Goal: Navigation & Orientation: Find specific page/section

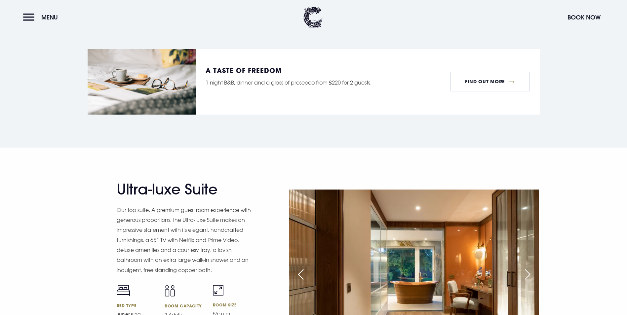
scroll to position [827, 0]
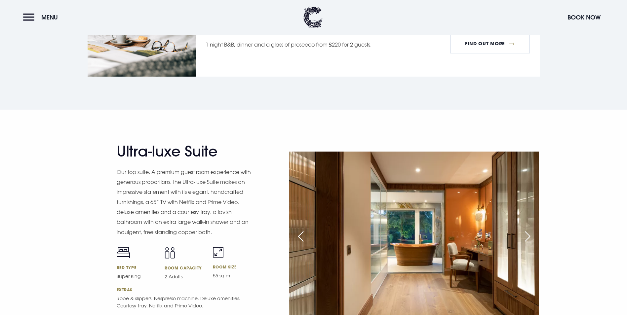
click at [528, 230] on div "Next slide" at bounding box center [528, 237] width 17 height 15
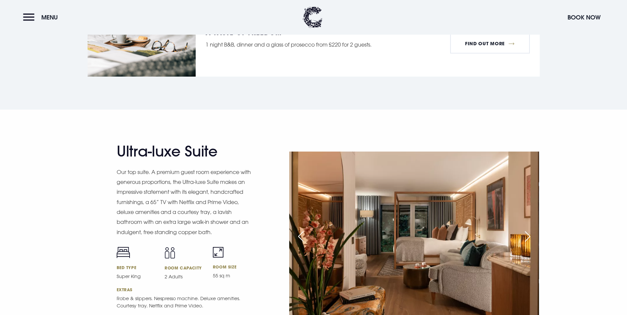
click at [528, 230] on div "Next slide" at bounding box center [528, 237] width 17 height 15
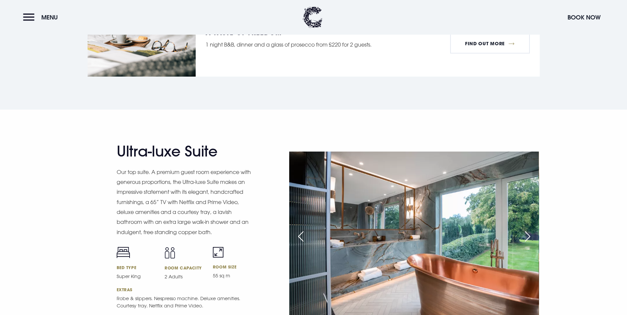
click at [528, 230] on div "Next slide" at bounding box center [528, 237] width 17 height 15
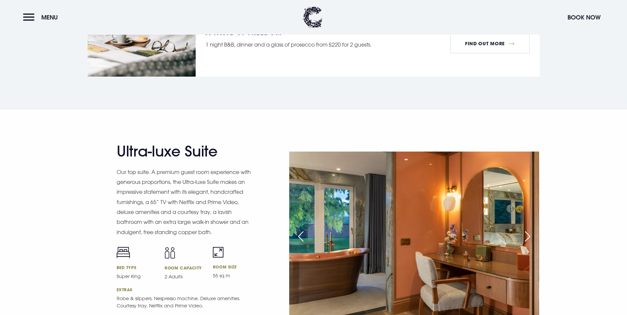
click at [528, 230] on div "Next slide" at bounding box center [528, 237] width 17 height 15
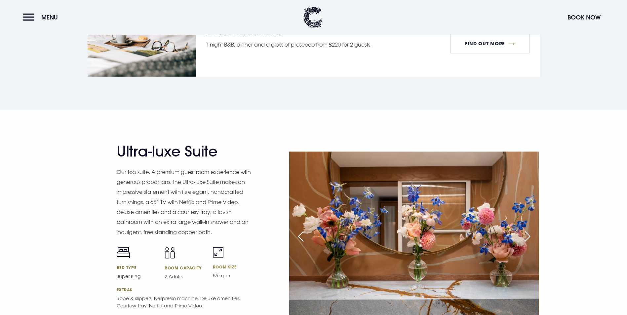
click at [528, 230] on div "Next slide" at bounding box center [528, 237] width 17 height 15
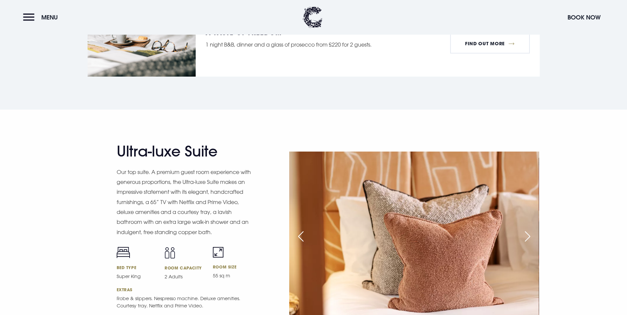
click at [528, 230] on div "Next slide" at bounding box center [528, 237] width 17 height 15
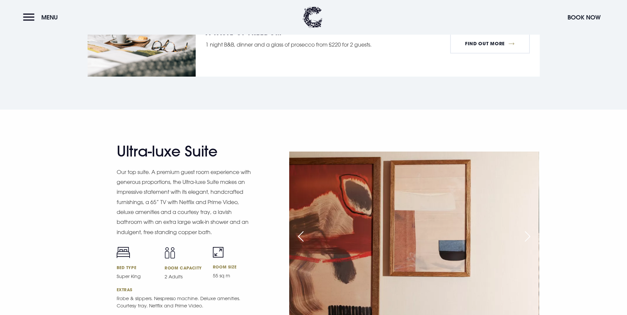
click at [528, 230] on div "Next slide" at bounding box center [528, 237] width 17 height 15
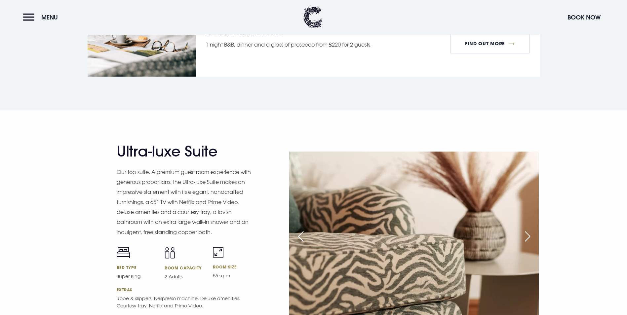
click at [528, 230] on div "Next slide" at bounding box center [528, 237] width 17 height 15
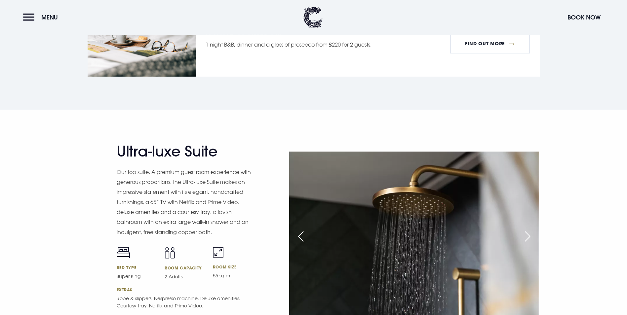
click at [528, 230] on div "Next slide" at bounding box center [528, 237] width 17 height 15
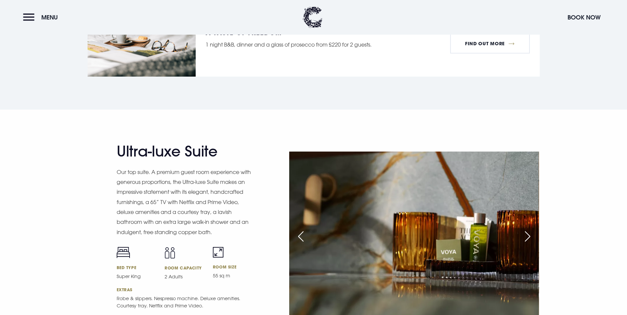
click at [528, 230] on div "Next slide" at bounding box center [528, 237] width 17 height 15
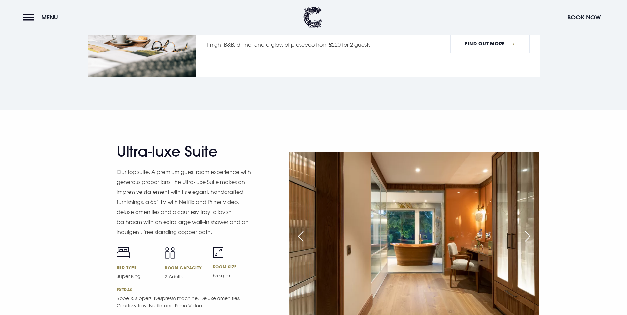
click at [528, 230] on div "Next slide" at bounding box center [528, 237] width 17 height 15
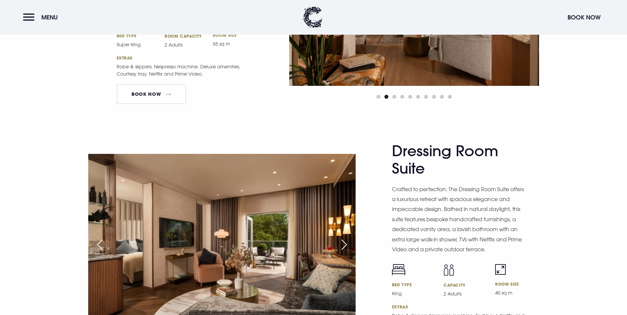
scroll to position [1091, 0]
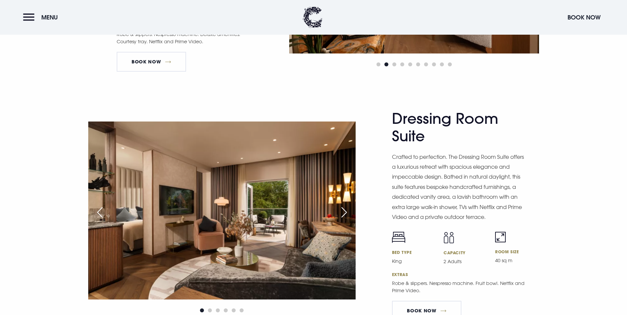
click at [344, 205] on div "Next slide" at bounding box center [344, 212] width 17 height 15
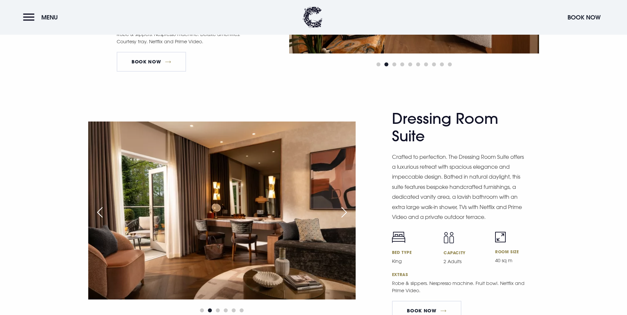
click at [344, 205] on div "Next slide" at bounding box center [344, 212] width 17 height 15
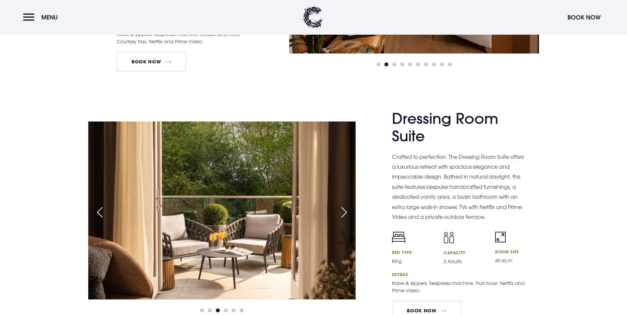
click at [344, 205] on div "Next slide" at bounding box center [344, 212] width 17 height 15
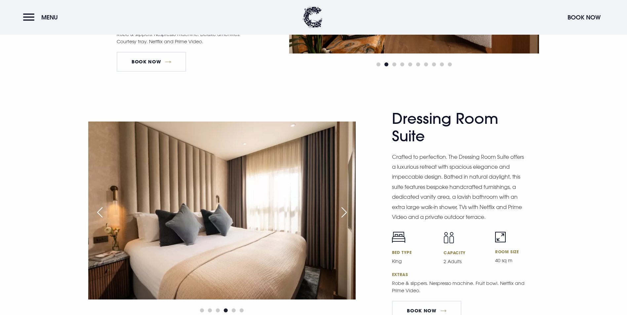
click at [344, 205] on div "Next slide" at bounding box center [344, 212] width 17 height 15
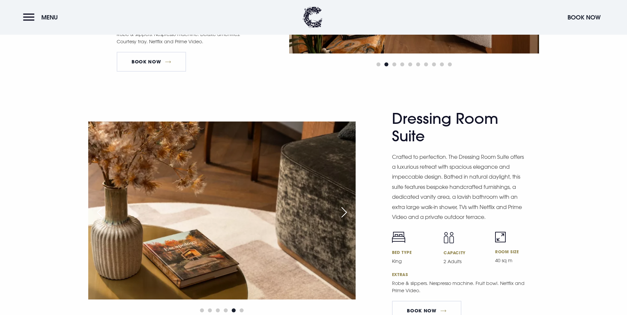
click at [344, 205] on div "Next slide" at bounding box center [344, 212] width 17 height 15
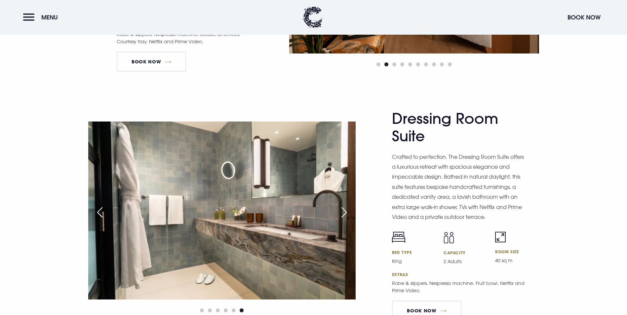
click at [344, 205] on div "Next slide" at bounding box center [344, 212] width 17 height 15
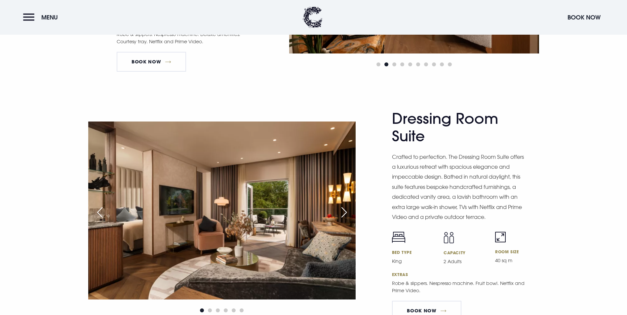
click at [344, 205] on div "Next slide" at bounding box center [344, 212] width 17 height 15
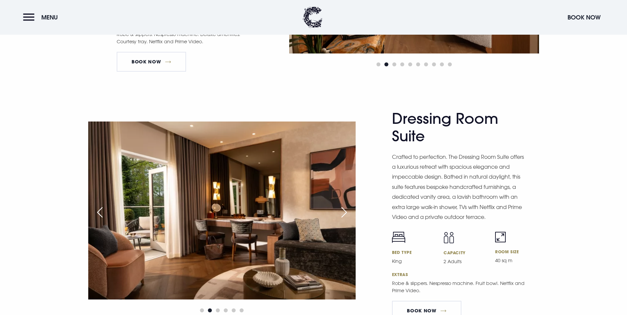
click at [344, 205] on div "Next slide" at bounding box center [344, 212] width 17 height 15
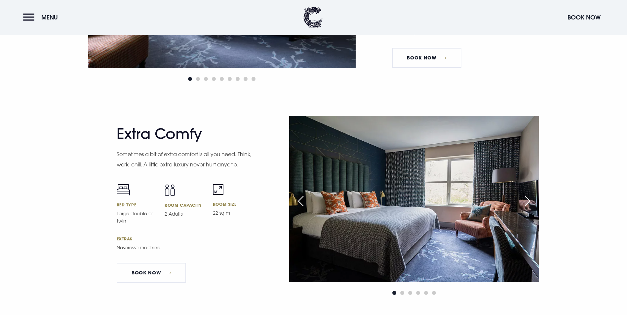
scroll to position [1786, 0]
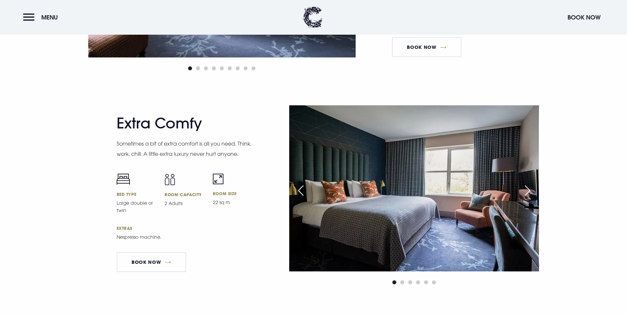
click at [527, 184] on div "Next slide" at bounding box center [528, 191] width 17 height 15
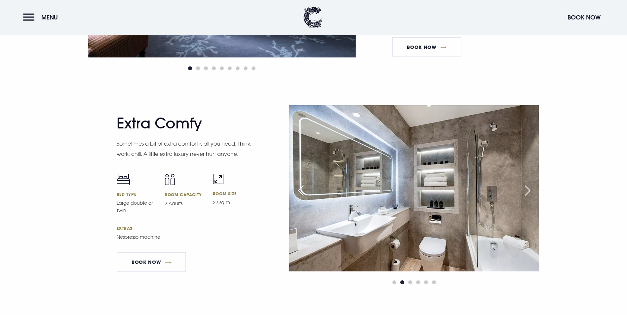
click at [527, 184] on div "Next slide" at bounding box center [528, 191] width 17 height 15
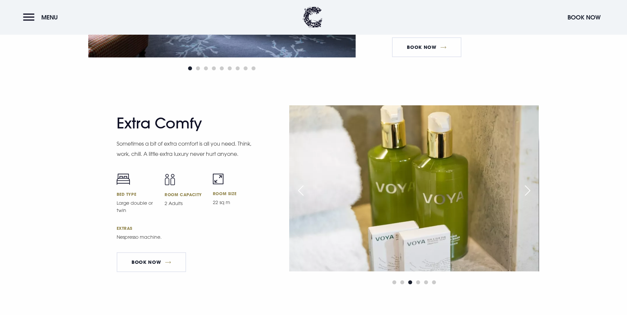
click at [527, 184] on div "Next slide" at bounding box center [528, 191] width 17 height 15
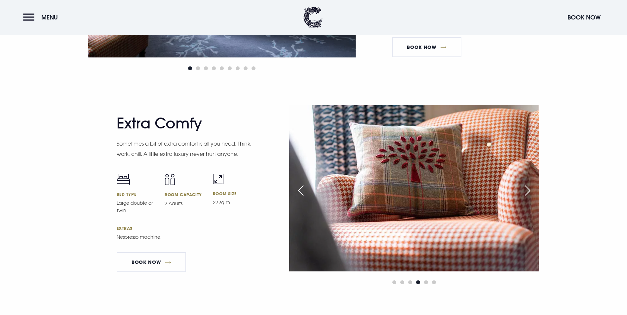
click at [527, 184] on div "Next slide" at bounding box center [528, 191] width 17 height 15
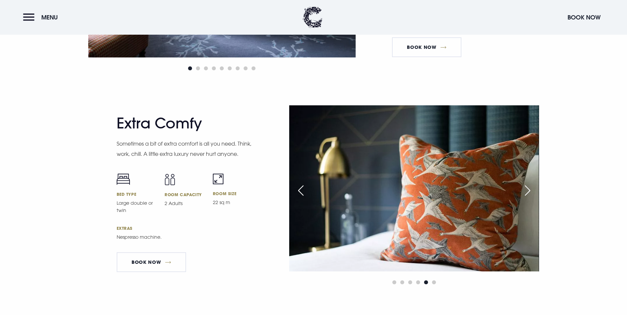
click at [527, 184] on div "Next slide" at bounding box center [528, 191] width 17 height 15
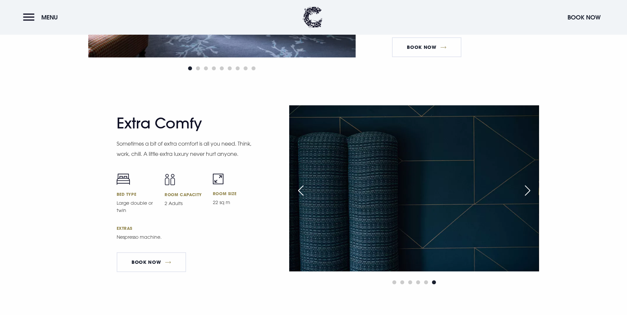
click at [527, 184] on div "Next slide" at bounding box center [528, 191] width 17 height 15
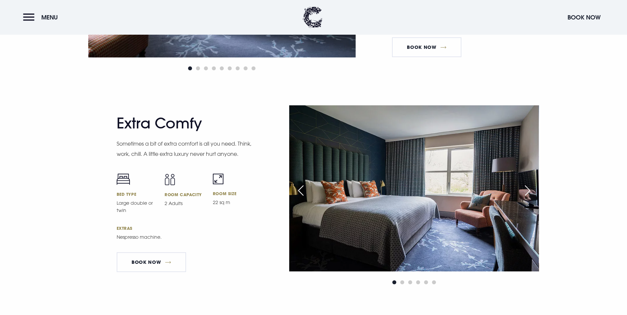
click at [527, 184] on div "Next slide" at bounding box center [528, 191] width 17 height 15
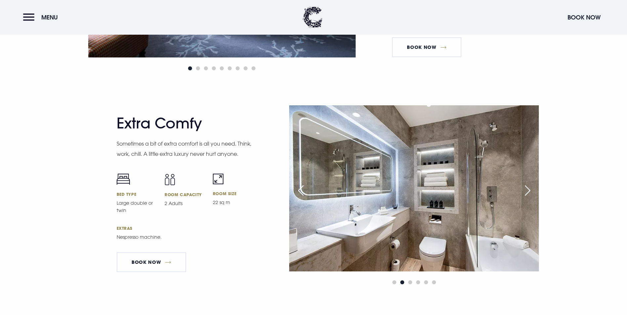
click at [527, 184] on div "Next slide" at bounding box center [528, 191] width 17 height 15
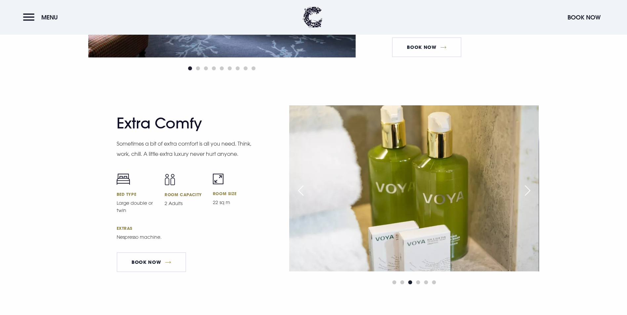
click at [527, 184] on div "Next slide" at bounding box center [528, 191] width 17 height 15
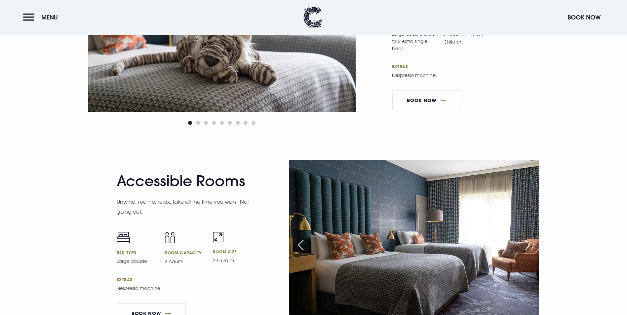
scroll to position [2216, 0]
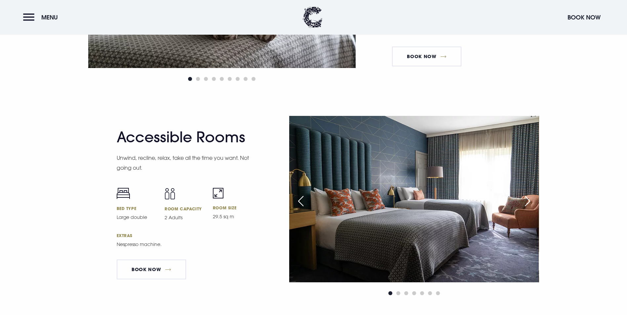
click at [525, 194] on div "Next slide" at bounding box center [528, 201] width 17 height 15
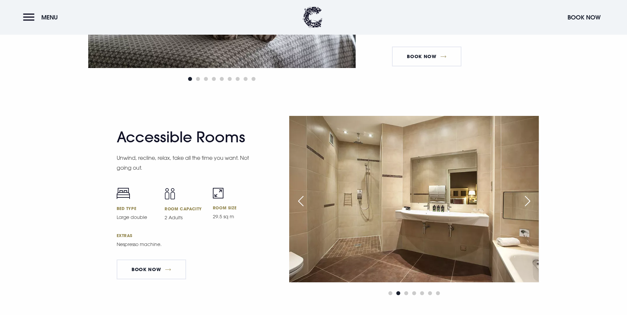
click at [525, 194] on div "Next slide" at bounding box center [528, 201] width 17 height 15
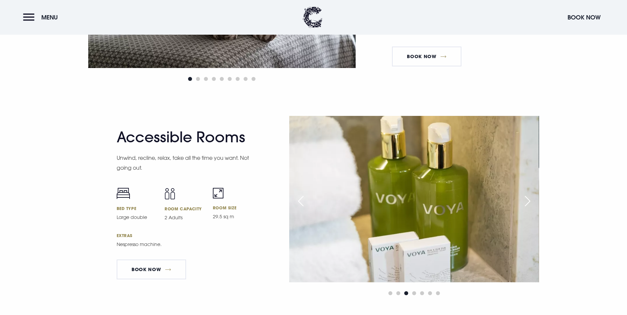
click at [525, 194] on div "Next slide" at bounding box center [528, 201] width 17 height 15
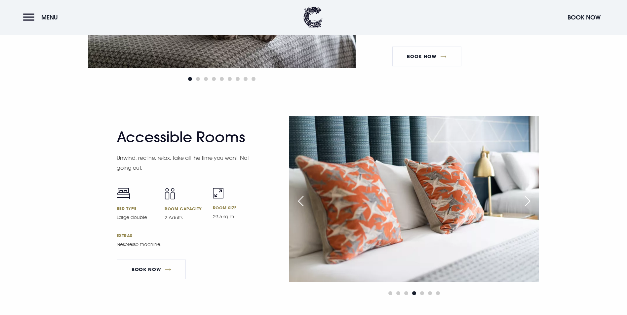
click at [525, 194] on div "Next slide" at bounding box center [528, 201] width 17 height 15
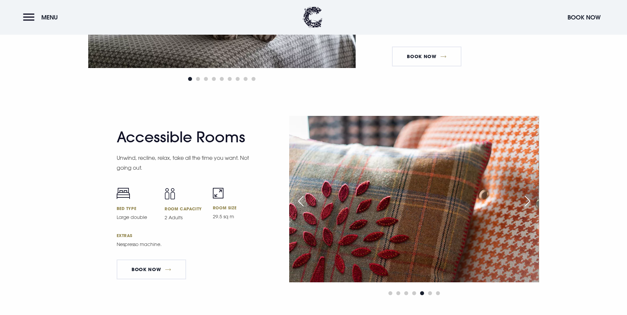
click at [525, 194] on div "Next slide" at bounding box center [528, 201] width 17 height 15
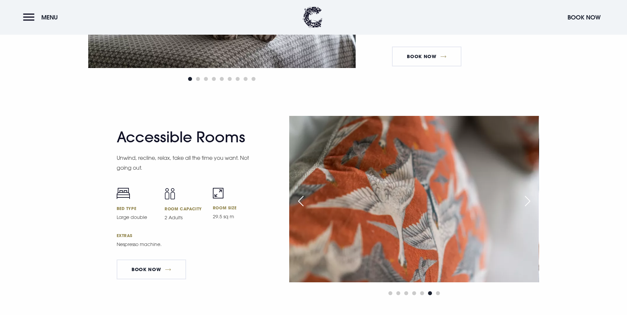
click at [525, 194] on div "Next slide" at bounding box center [528, 201] width 17 height 15
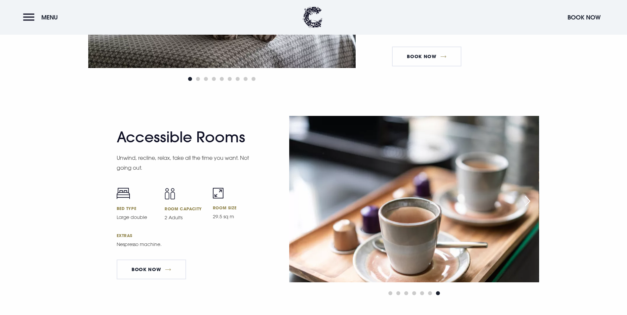
click at [525, 194] on div "Next slide" at bounding box center [528, 201] width 17 height 15
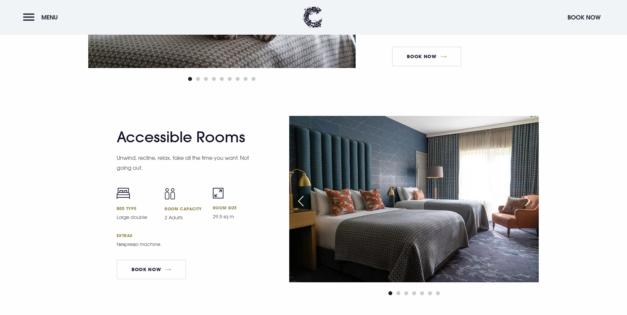
click at [525, 194] on div "Next slide" at bounding box center [528, 201] width 17 height 15
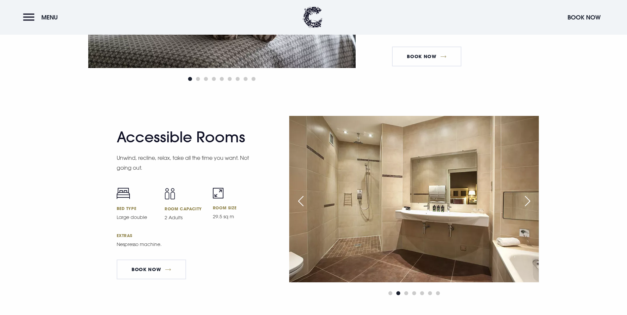
click at [525, 194] on div "Next slide" at bounding box center [528, 201] width 17 height 15
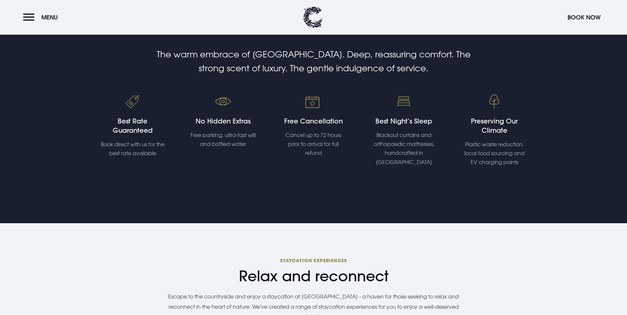
scroll to position [89, 0]
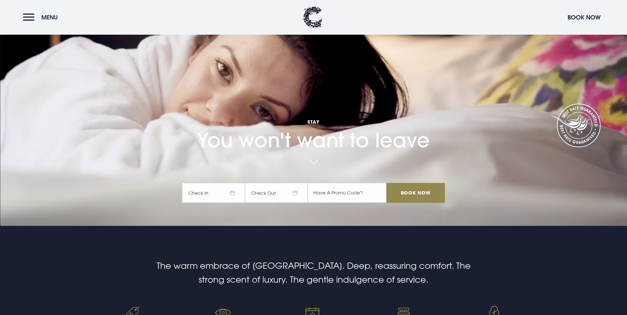
click at [29, 15] on button "Menu" at bounding box center [42, 17] width 38 height 14
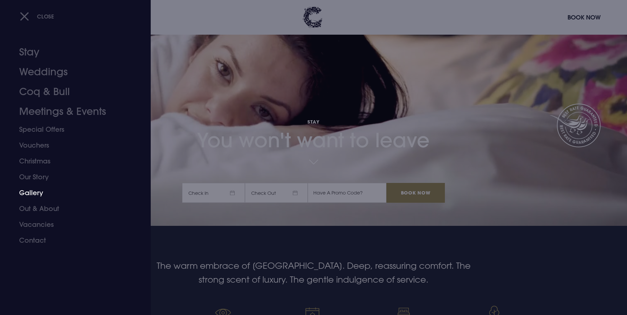
click at [32, 194] on link "Gallery" at bounding box center [71, 193] width 104 height 16
